Goal: Use online tool/utility: Utilize a website feature to perform a specific function

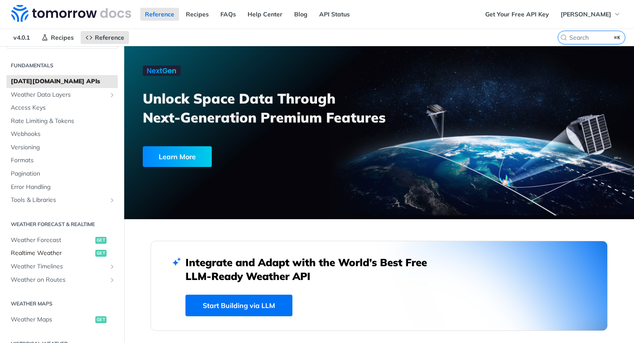
scroll to position [19, 0]
click at [36, 252] on span "Realtime Weather" at bounding box center [52, 252] width 82 height 9
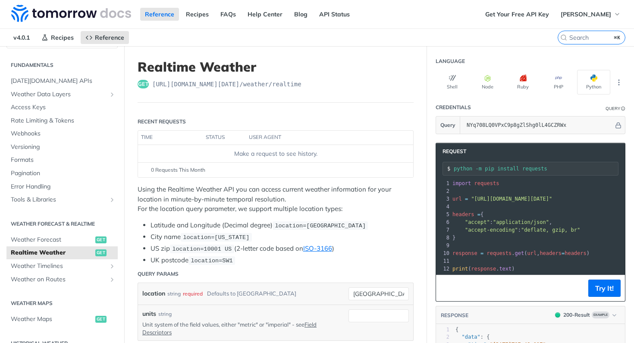
click at [369, 285] on div "location string required Defaults to [GEOGRAPHIC_DATA]" at bounding box center [275, 294] width 275 height 22
click at [369, 291] on input "[GEOGRAPHIC_DATA]" at bounding box center [378, 293] width 60 height 13
paste input "[GEOGRAPHIC_DATA]"
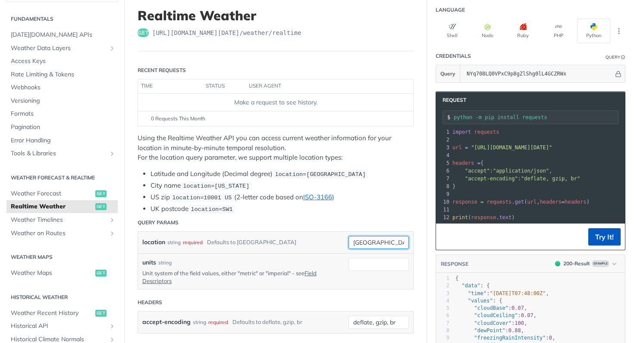
type input "[GEOGRAPHIC_DATA]"
click at [600, 234] on button "Try It!" at bounding box center [604, 236] width 32 height 17
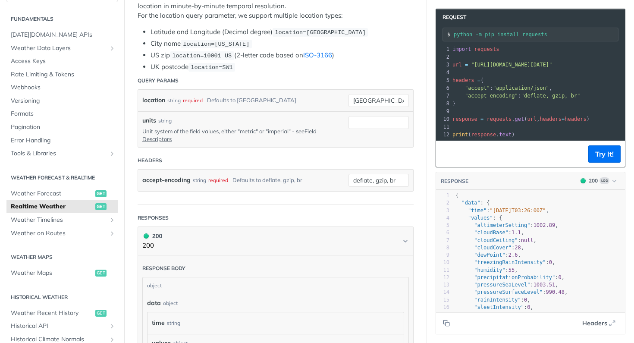
scroll to position [193, 0]
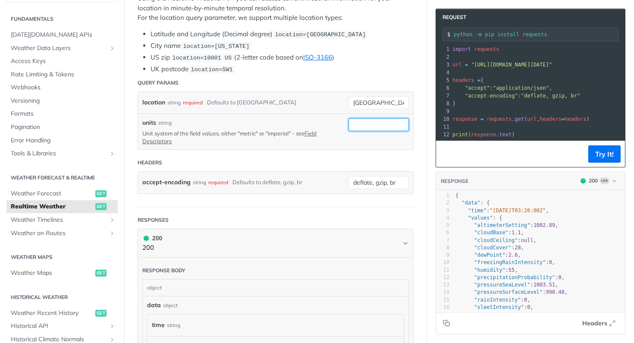
click at [380, 124] on input "units" at bounding box center [378, 124] width 60 height 13
click at [246, 132] on p "Unit system of the field values, either "metric" or "imperial" - see Field Desc…" at bounding box center [238, 137] width 193 height 16
copy p "metric"
click at [377, 120] on input "units" at bounding box center [378, 124] width 60 height 13
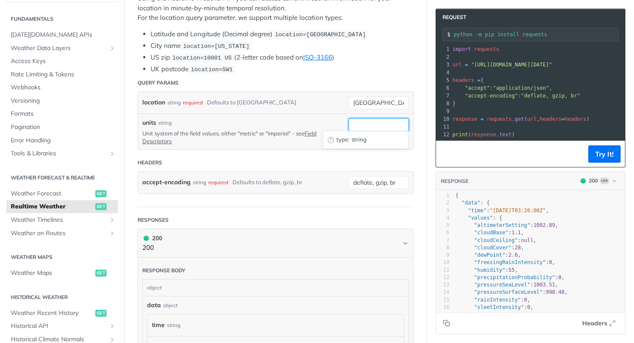
paste input "metric"
type input "metric"
click at [600, 151] on button "Try It!" at bounding box center [604, 153] width 32 height 17
click at [611, 146] on button "Try It!" at bounding box center [604, 153] width 32 height 17
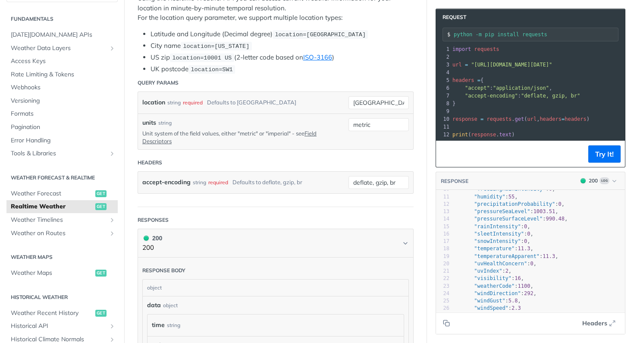
scroll to position [72, 0]
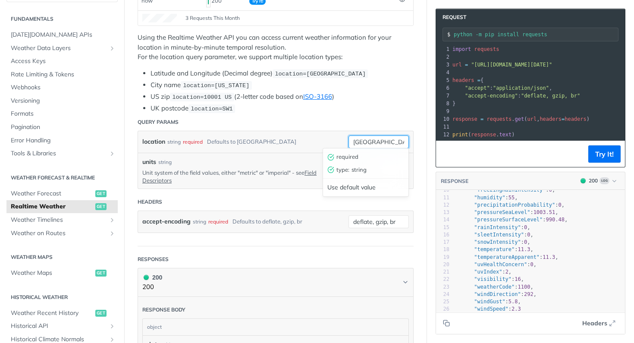
click at [360, 135] on input "[GEOGRAPHIC_DATA]" at bounding box center [378, 141] width 60 height 13
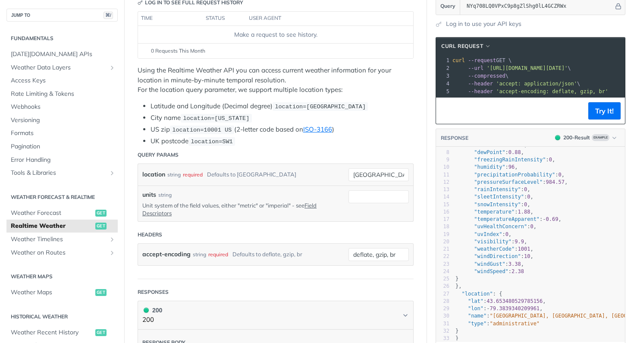
scroll to position [159, 0]
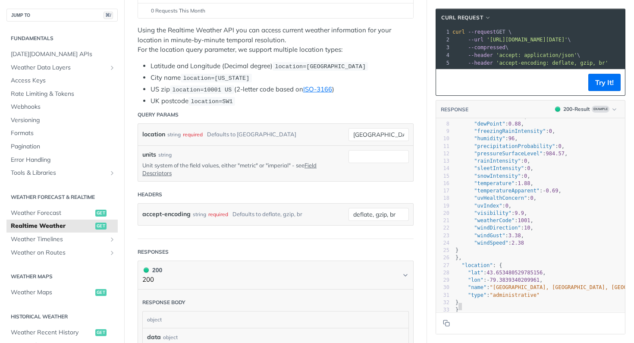
type textarea ""lat": 43.653480529785156, "lon": -79.3839340209961, "name": "Old Toronto, Toro…"
drag, startPoint x: 482, startPoint y: 303, endPoint x: 467, endPoint y: 272, distance: 34.7
click at [467, 271] on div "1 { 2 "data" : { 3 "time" : "2023-01-26T07:48:00Z" , 4 "values" : { 5 "cloudBas…" at bounding box center [567, 190] width 227 height 245
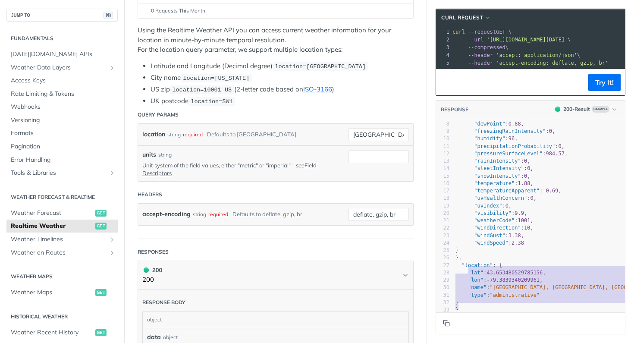
click at [442, 329] on button "Copy to clipboard" at bounding box center [446, 322] width 12 height 13
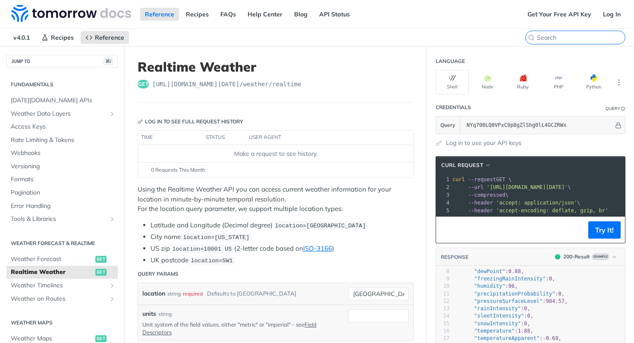
scroll to position [27, 0]
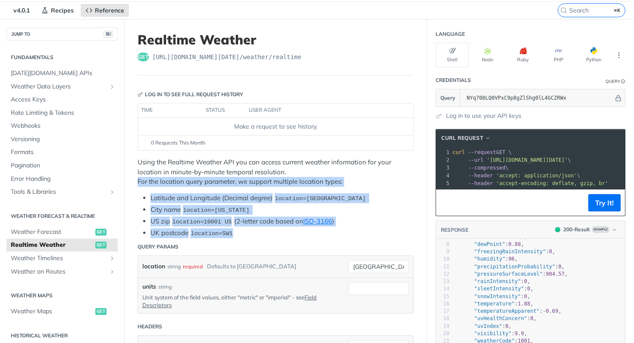
drag, startPoint x: 136, startPoint y: 181, endPoint x: 241, endPoint y: 232, distance: 116.1
copy div "For the location query parameter, we support multiple location types: Latitude …"
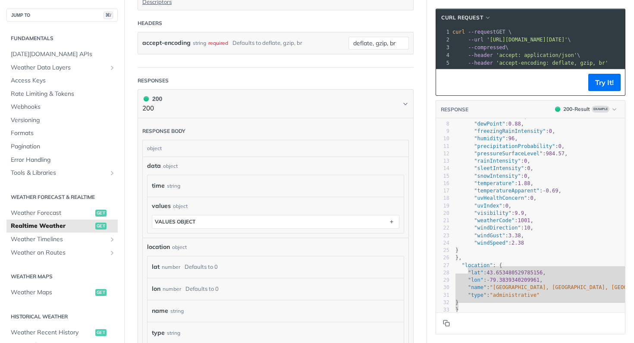
click at [443, 328] on button "Copy to clipboard" at bounding box center [446, 322] width 12 height 13
